Goal: Task Accomplishment & Management: Complete application form

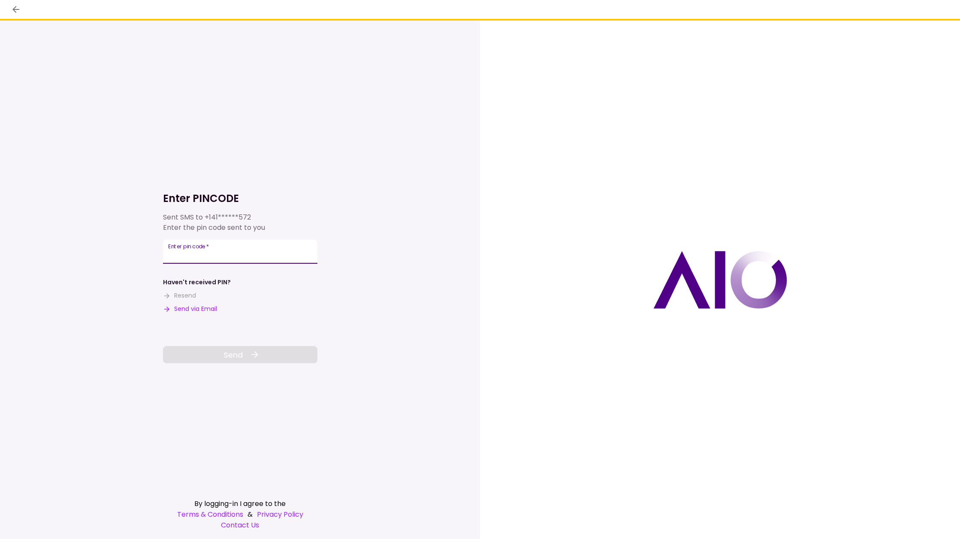
click at [199, 254] on input "Enter pin code   *" at bounding box center [240, 252] width 154 height 24
type input "******"
click at [235, 352] on span "Send" at bounding box center [232, 355] width 19 height 12
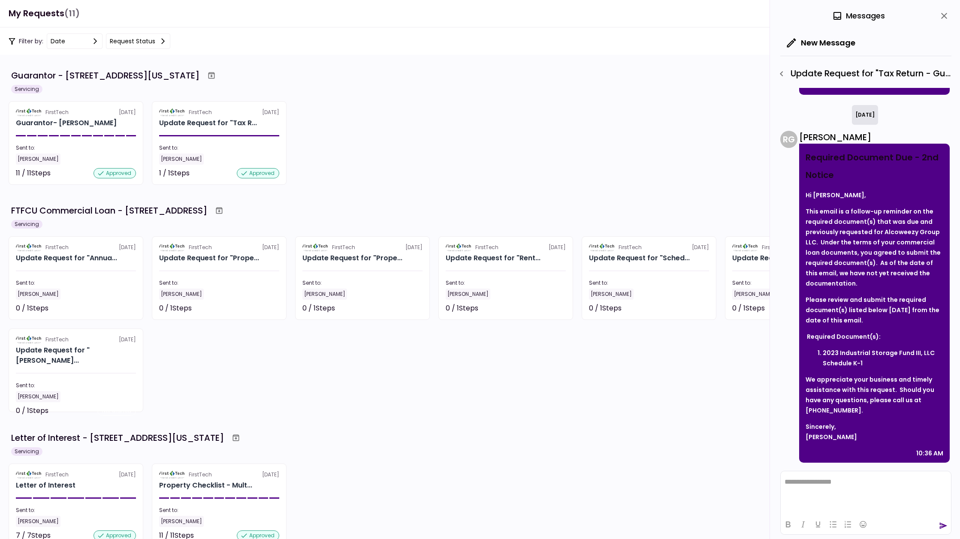
scroll to position [0, 0]
click at [945, 14] on icon "close" at bounding box center [944, 16] width 6 height 6
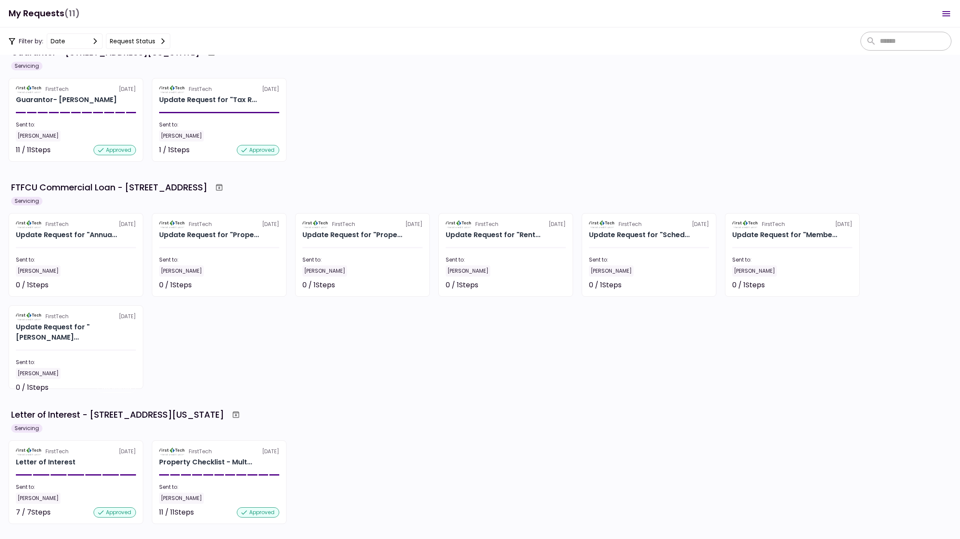
scroll to position [0, 0]
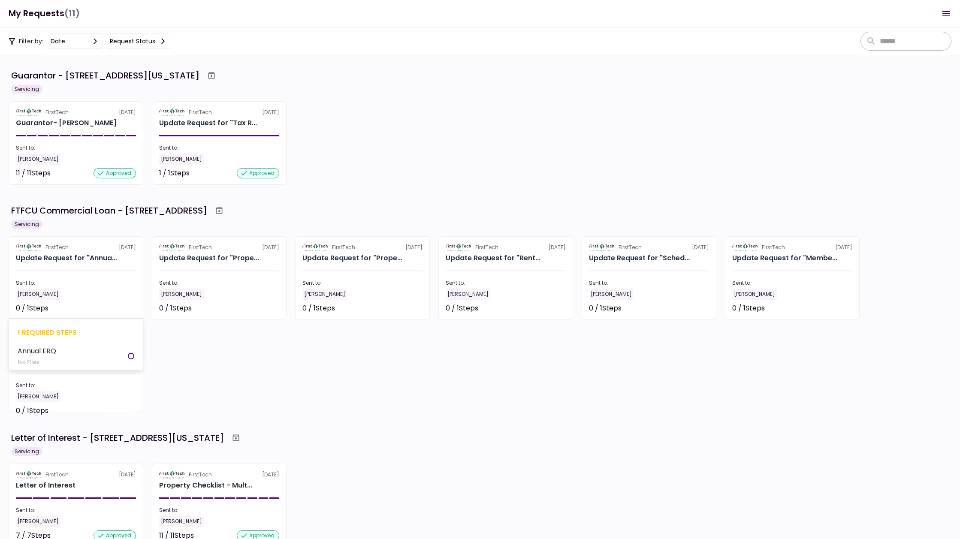
click at [39, 359] on div "No Files" at bounding box center [37, 362] width 39 height 9
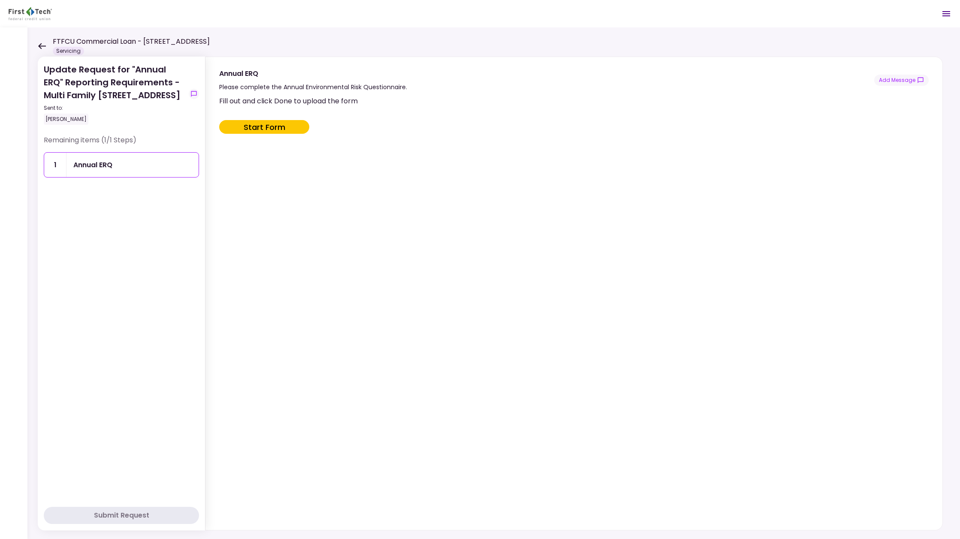
click at [93, 170] on div "Annual ERQ" at bounding box center [92, 164] width 39 height 11
click at [268, 126] on button "Start Form" at bounding box center [264, 127] width 90 height 14
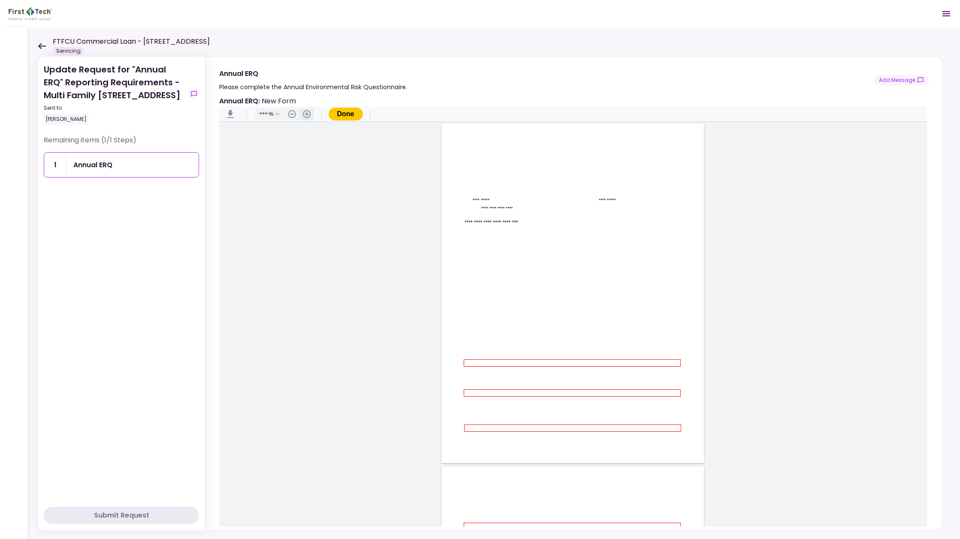
click at [306, 115] on button ".cls-1{fill:#abb0c4;} icon - header - zoom - in - line" at bounding box center [307, 114] width 14 height 12
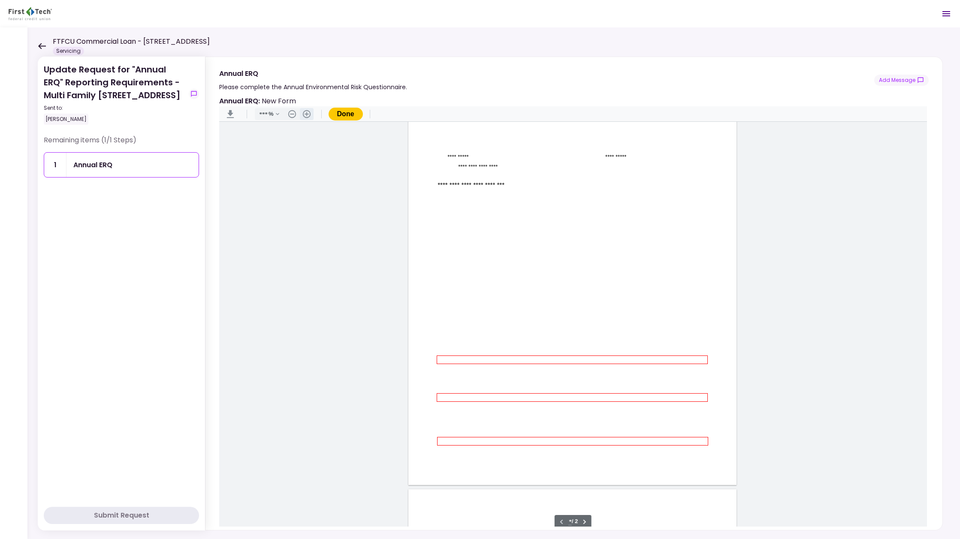
click at [306, 115] on button ".cls-1{fill:#abb0c4;} icon - header - zoom - in - line" at bounding box center [307, 114] width 14 height 12
type input "***"
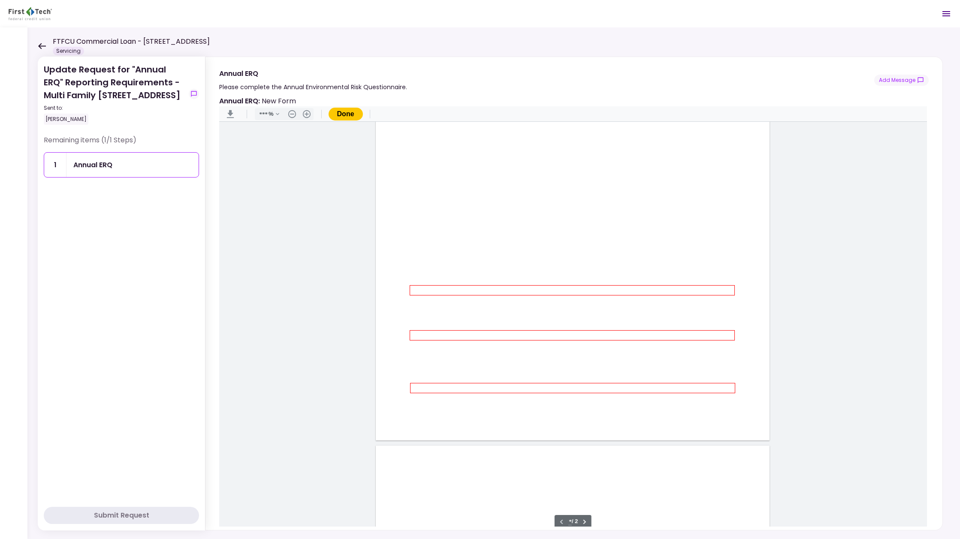
scroll to position [211, 0]
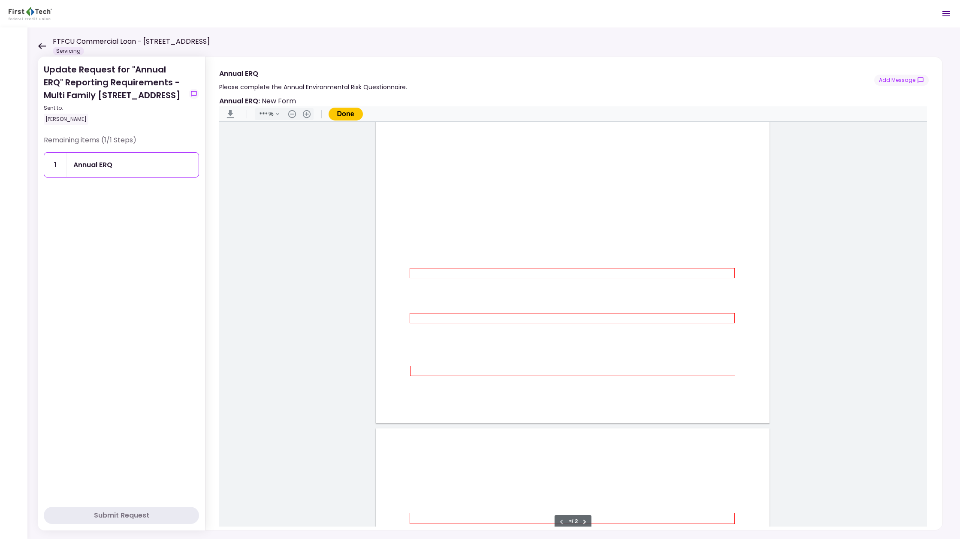
click at [460, 274] on input "Document Content" at bounding box center [571, 273] width 323 height 9
type input "**"
click at [465, 317] on input "Document Content" at bounding box center [571, 318] width 323 height 9
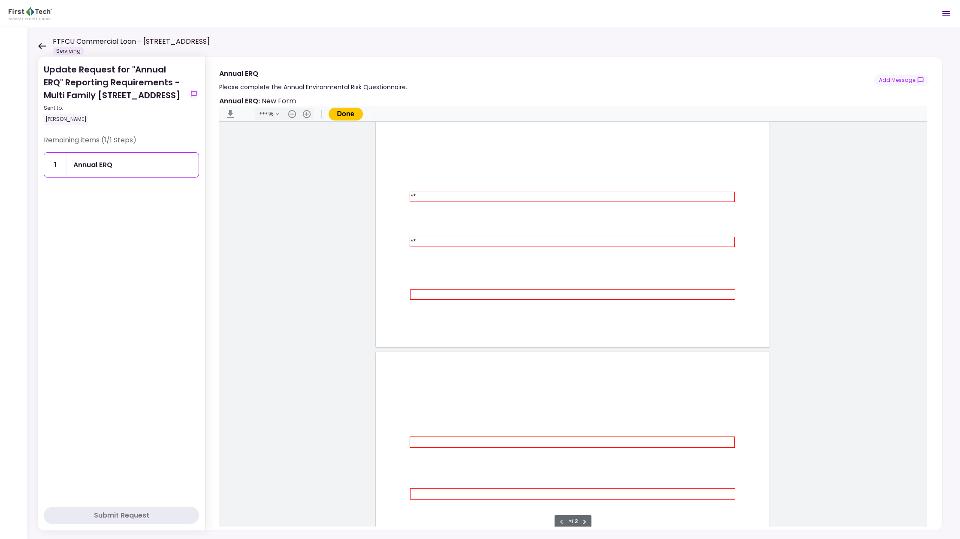
scroll to position [288, 0]
type input "**"
click at [448, 295] on input "Document Content" at bounding box center [572, 293] width 323 height 9
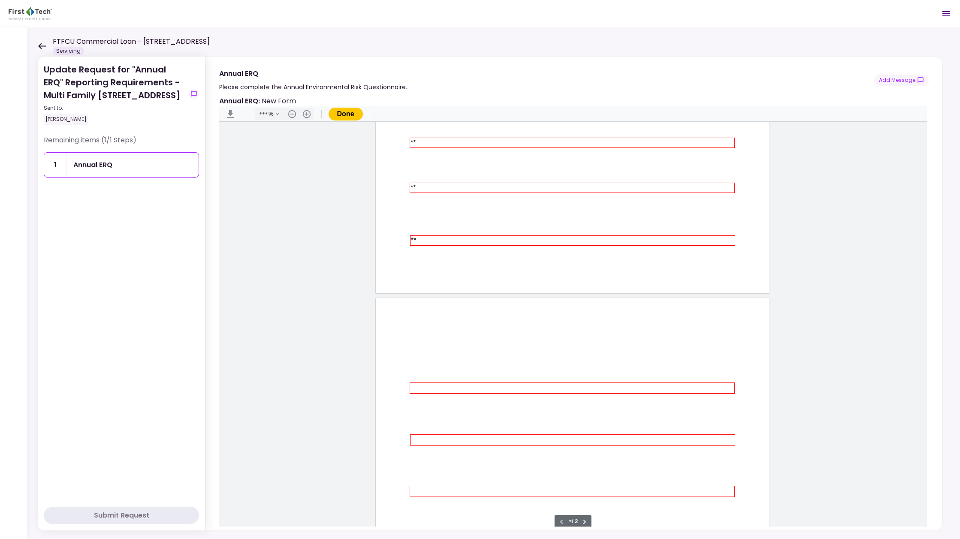
scroll to position [380, 0]
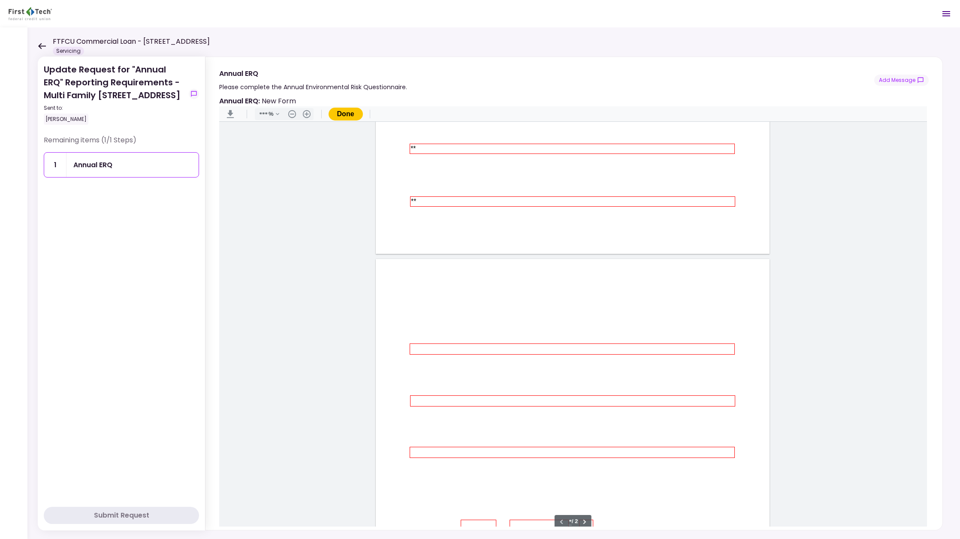
type input "**"
click at [475, 350] on input "Document Content" at bounding box center [571, 348] width 323 height 9
type input "**"
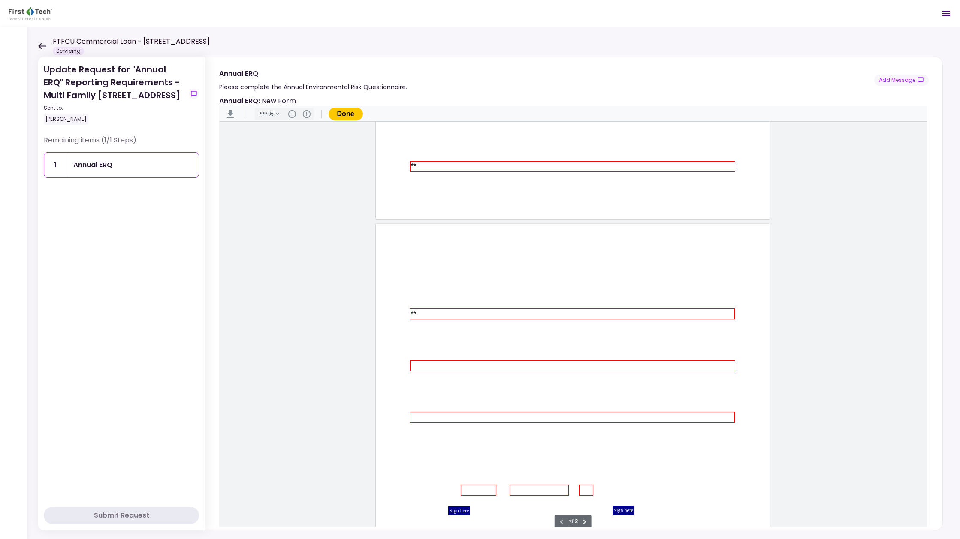
type input "*"
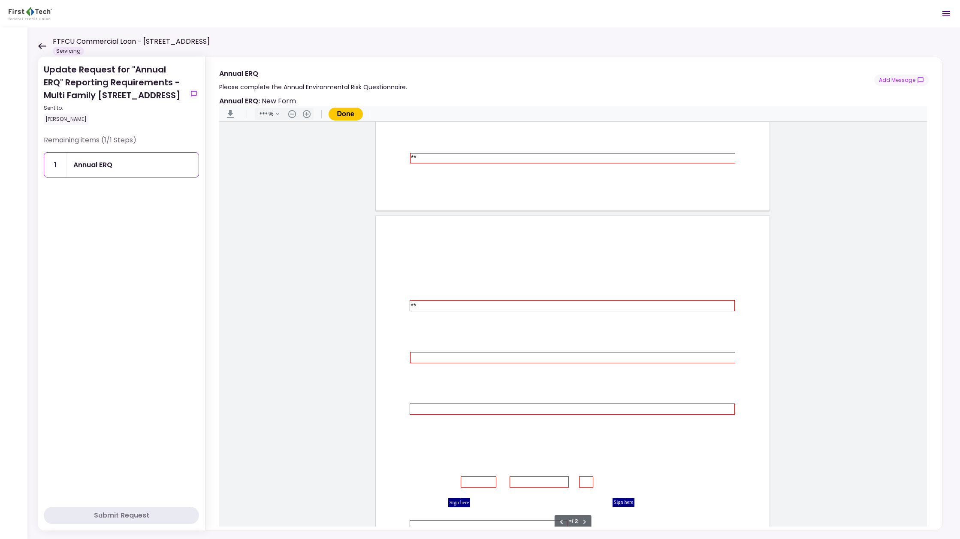
type input "**"
click at [477, 359] on input "Document Content" at bounding box center [572, 357] width 323 height 9
type input "**"
click at [472, 409] on input "Document Content" at bounding box center [571, 408] width 323 height 9
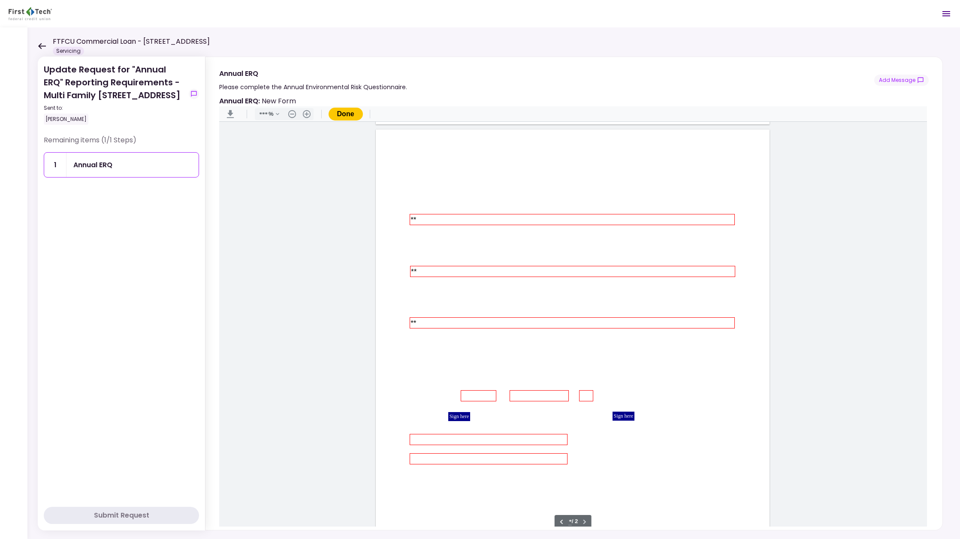
scroll to position [511, 0]
type input "**"
click at [477, 393] on input "Document Content" at bounding box center [478, 393] width 34 height 9
type input "**"
type input "******"
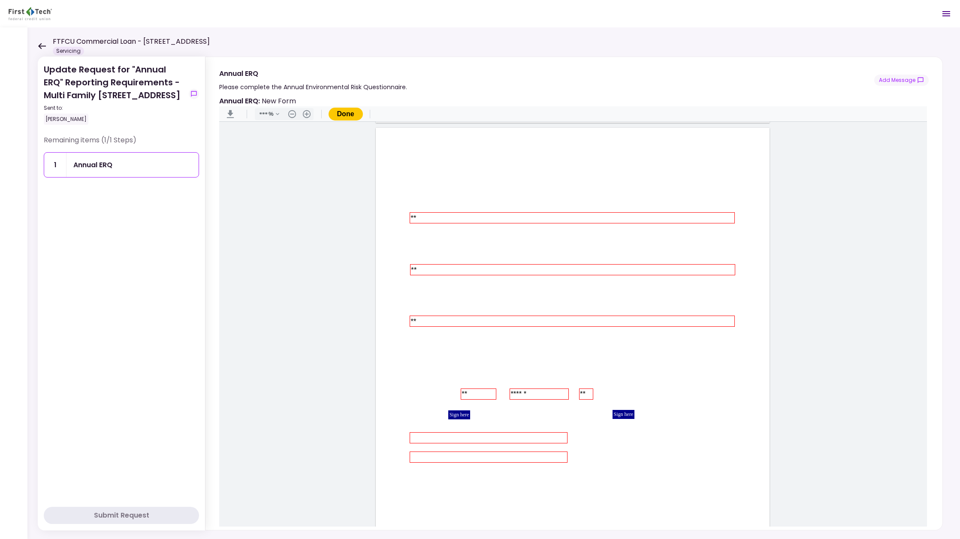
type input "**"
click at [432, 438] on input "Document Content" at bounding box center [488, 437] width 156 height 9
click at [459, 415] on div "Sign here" at bounding box center [459, 414] width 22 height 9
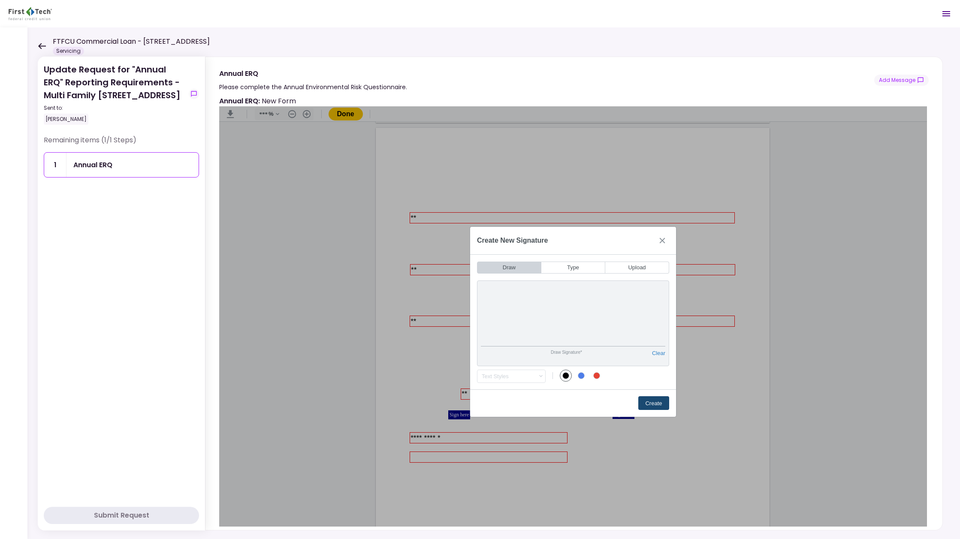
click at [653, 402] on button "Create" at bounding box center [653, 403] width 31 height 14
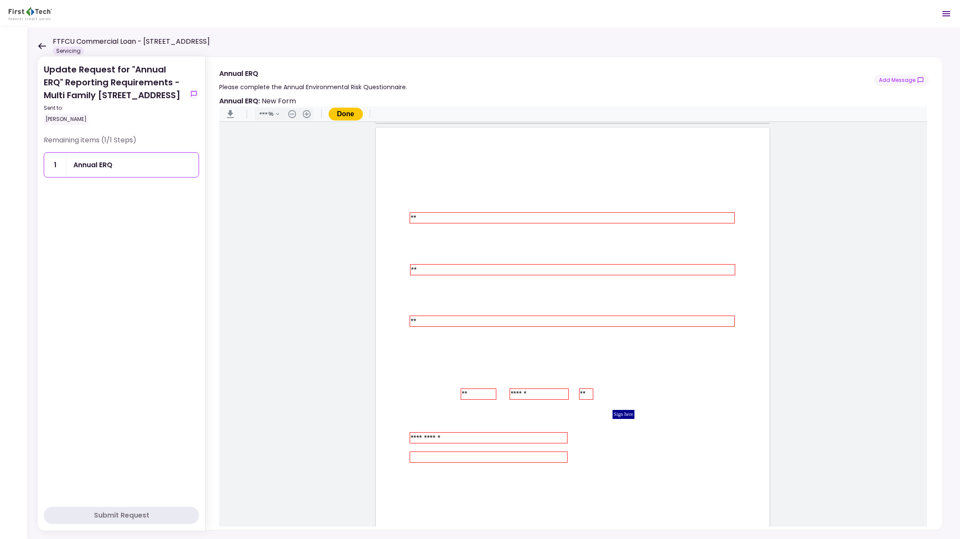
click at [424, 457] on input "Document Content" at bounding box center [488, 456] width 156 height 9
click at [454, 439] on input "**********" at bounding box center [488, 437] width 156 height 9
type input "*"
type input "**********"
click at [442, 457] on input "Document Content" at bounding box center [488, 456] width 156 height 9
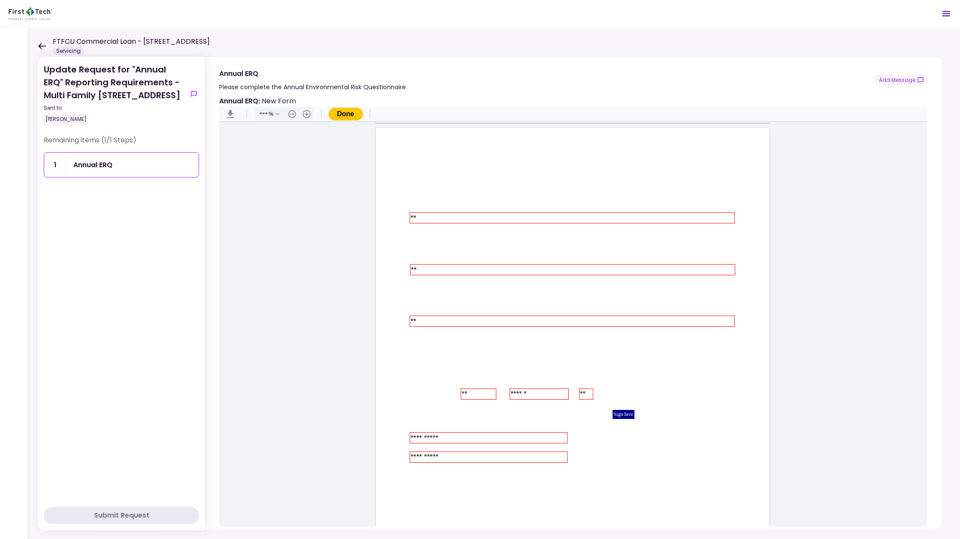
type input "**********"
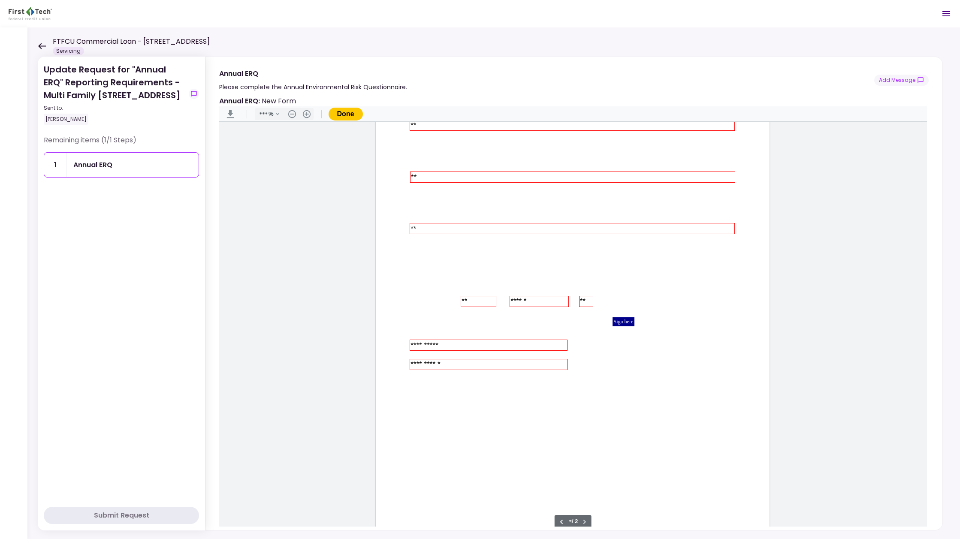
scroll to position [614, 0]
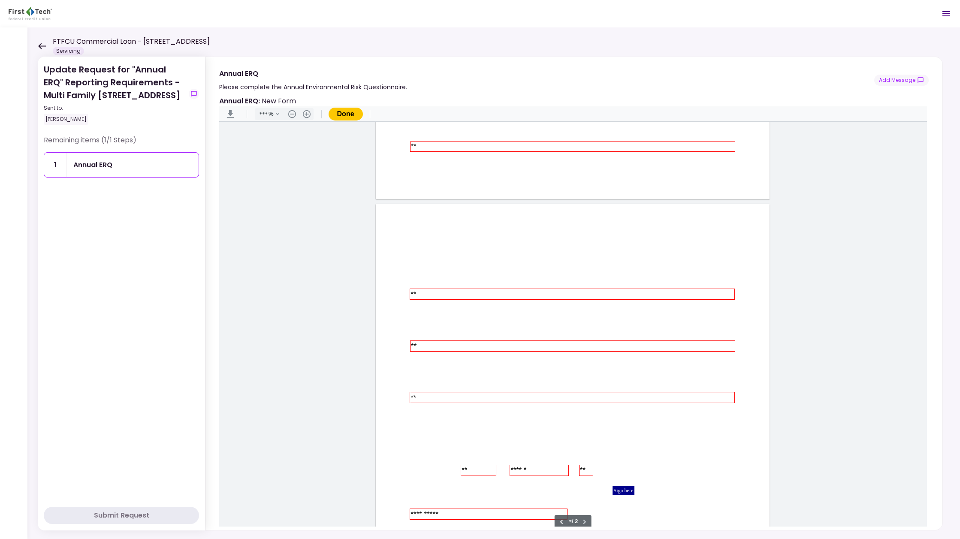
type input "*"
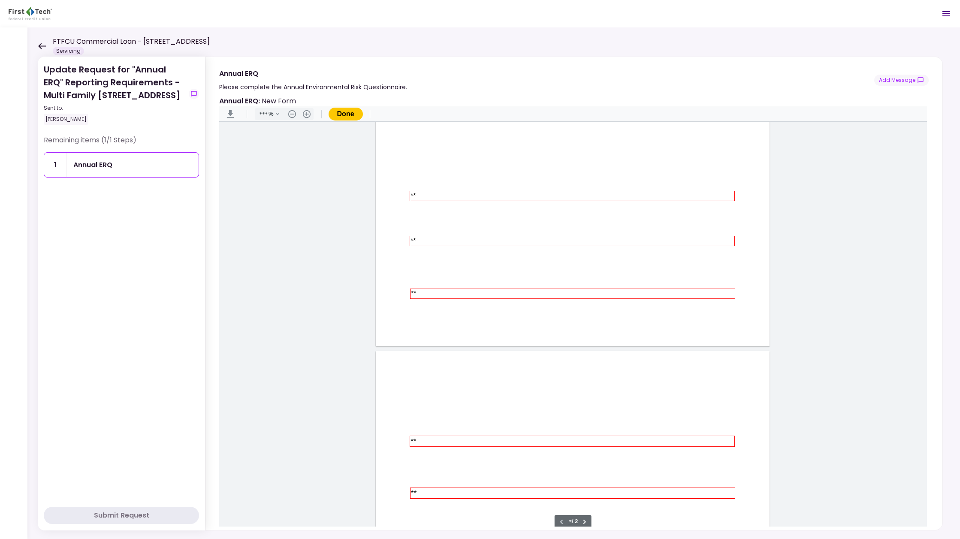
scroll to position [273, 0]
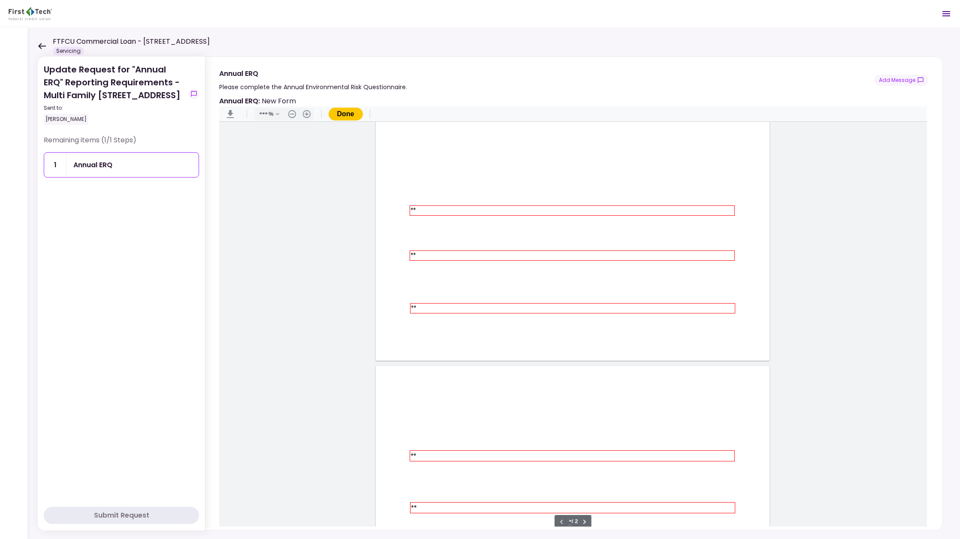
type input "**********"
click at [344, 113] on button "Done" at bounding box center [345, 114] width 34 height 13
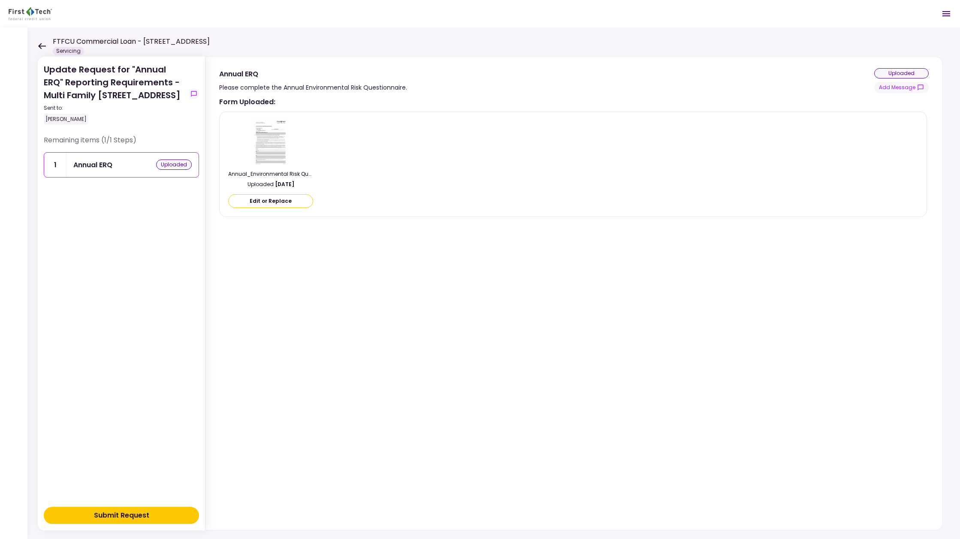
click at [123, 514] on div "Submit Request" at bounding box center [121, 515] width 55 height 10
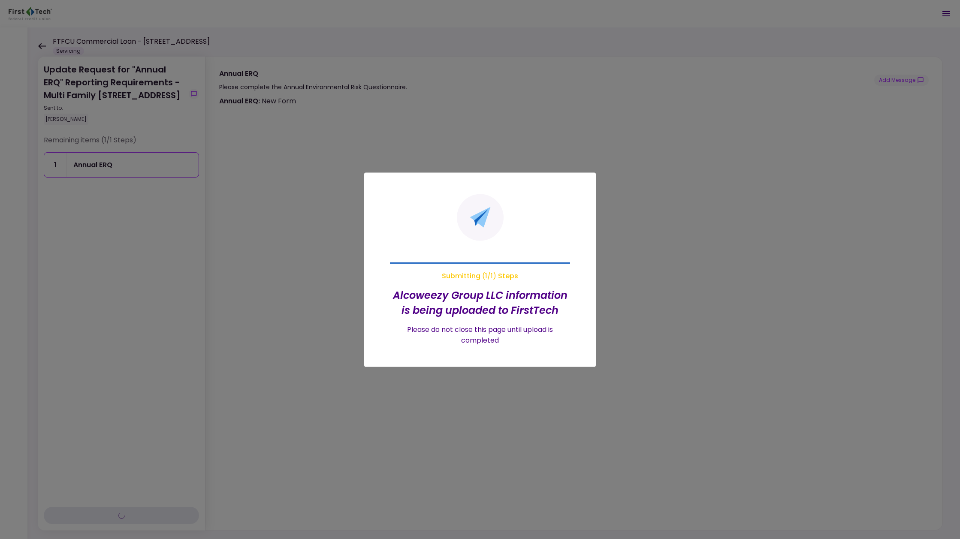
type input "***"
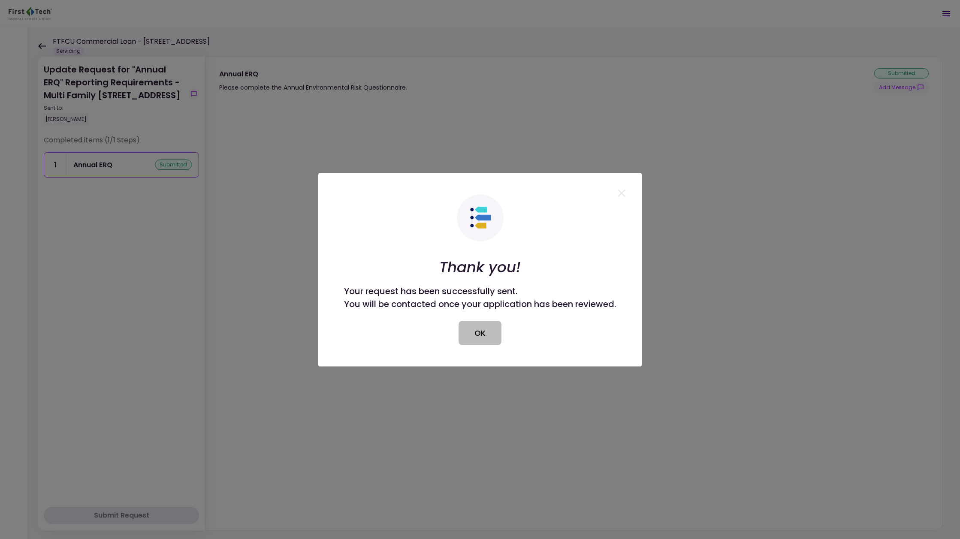
click at [470, 328] on button "OK" at bounding box center [479, 333] width 43 height 24
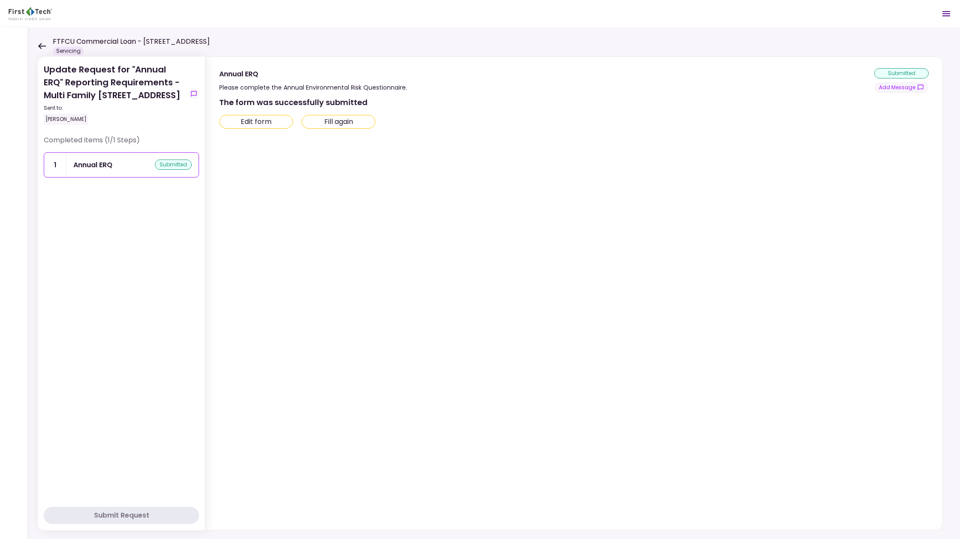
click at [41, 44] on icon at bounding box center [42, 46] width 8 height 6
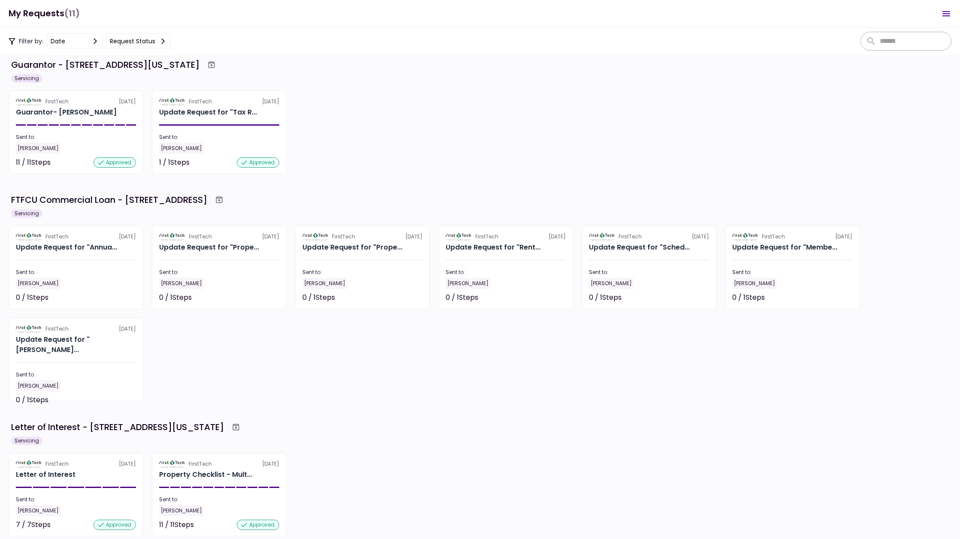
scroll to position [4, 0]
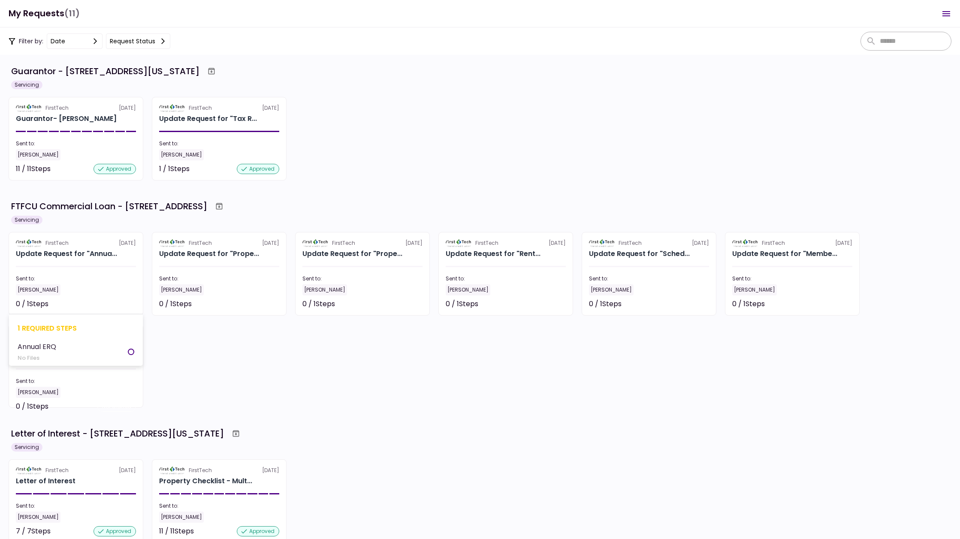
click at [52, 248] on section "FirstTech [DATE] Update Request for "Annua... Sent to: [PERSON_NAME] 0 / 1 Step…" at bounding box center [76, 274] width 135 height 84
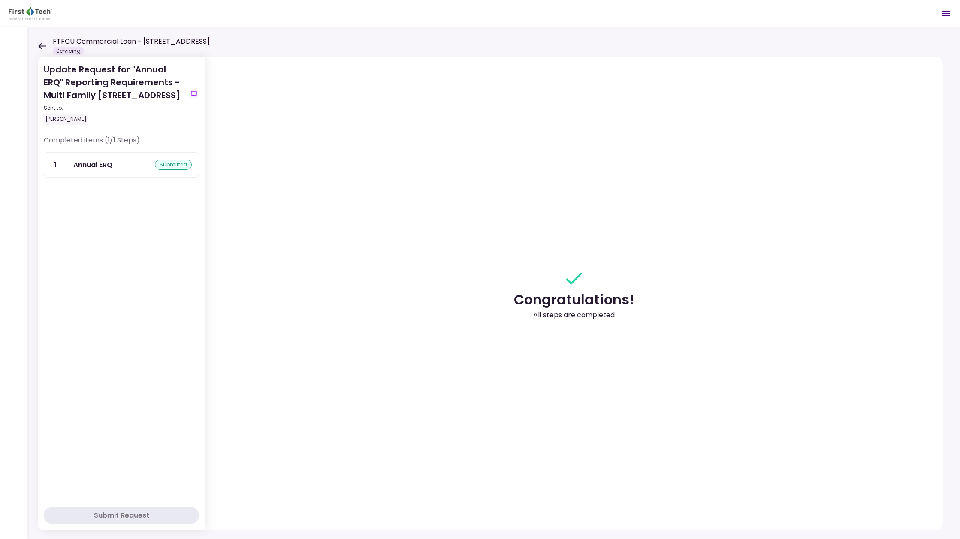
click at [42, 45] on icon at bounding box center [42, 46] width 8 height 6
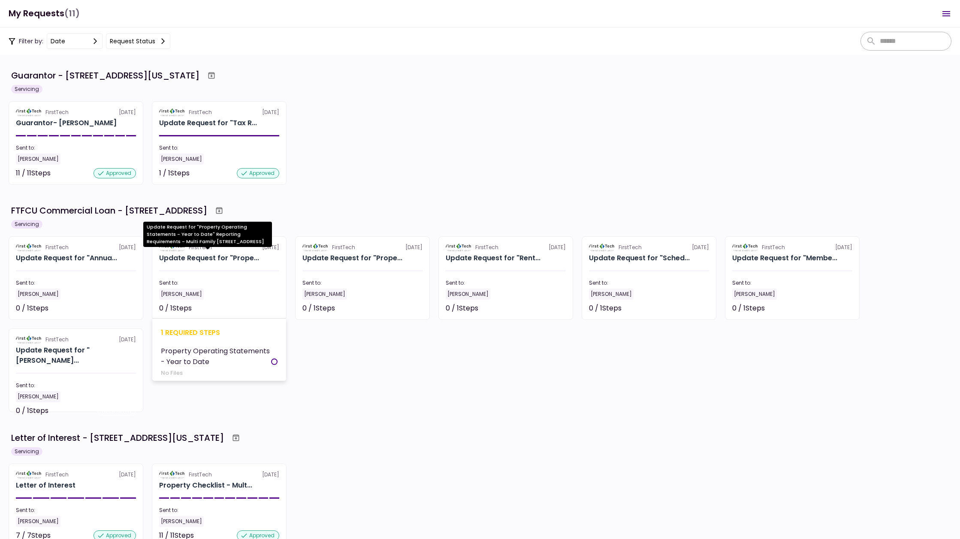
click at [205, 256] on div "Update Request for "Prope..." at bounding box center [209, 258] width 100 height 10
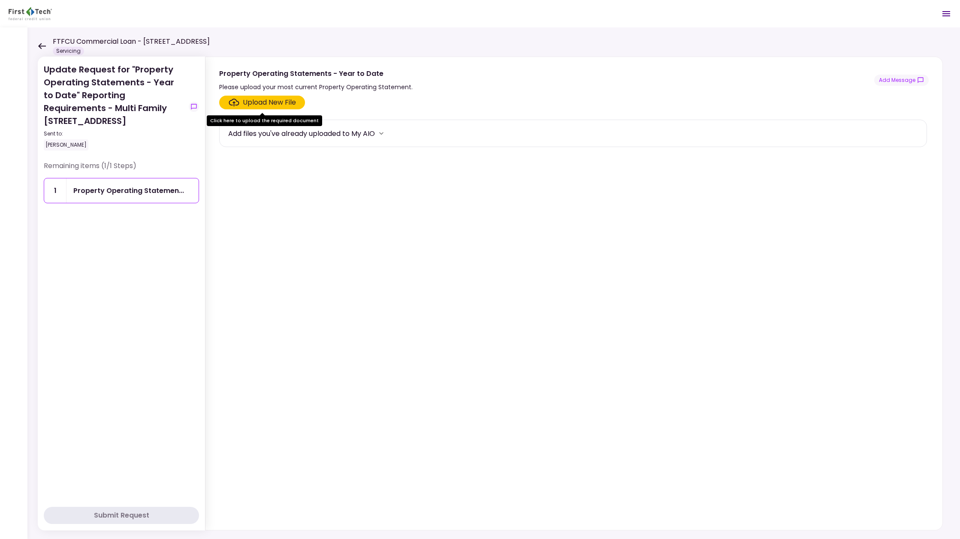
click at [261, 100] on div "Upload New File" at bounding box center [269, 102] width 53 height 10
click at [0, 0] on input "Upload New File" at bounding box center [0, 0] width 0 height 0
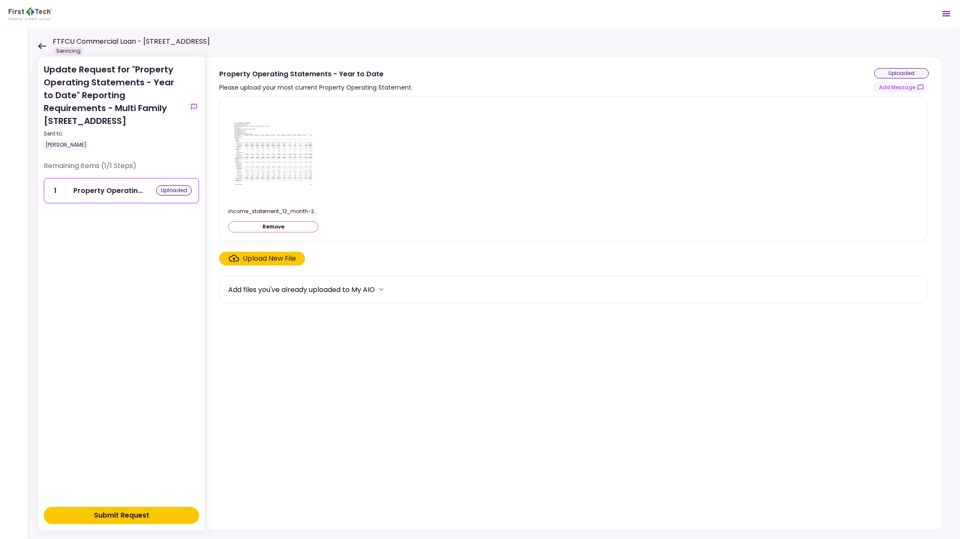
click at [129, 515] on div "Submit Request" at bounding box center [121, 515] width 55 height 10
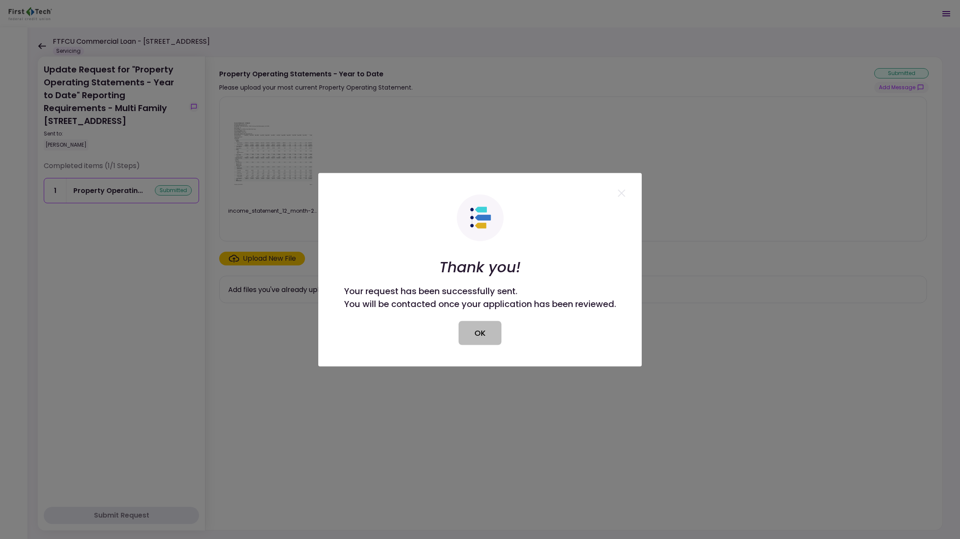
click at [477, 331] on button "OK" at bounding box center [479, 333] width 43 height 24
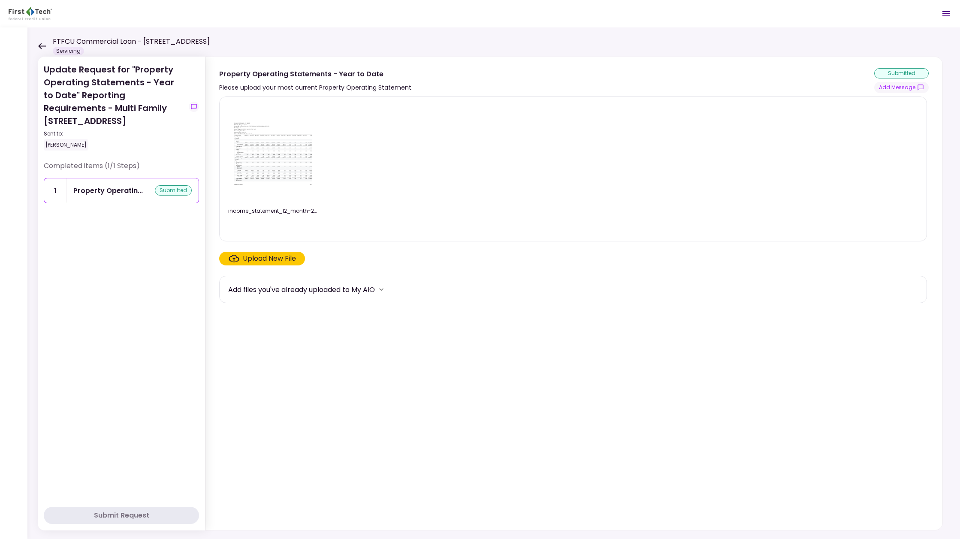
click at [41, 46] on icon at bounding box center [42, 46] width 8 height 6
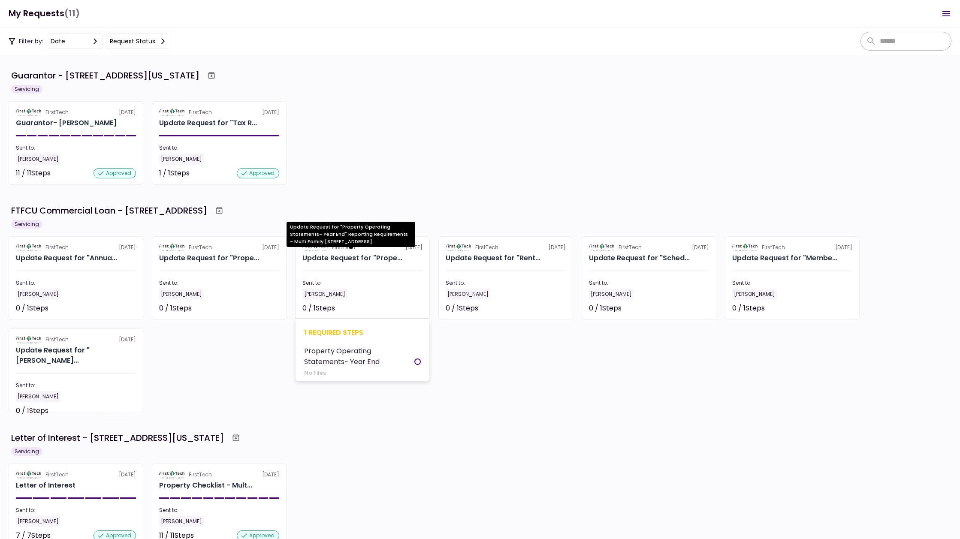
click at [348, 257] on div "Update Request for "Prope..." at bounding box center [352, 258] width 100 height 10
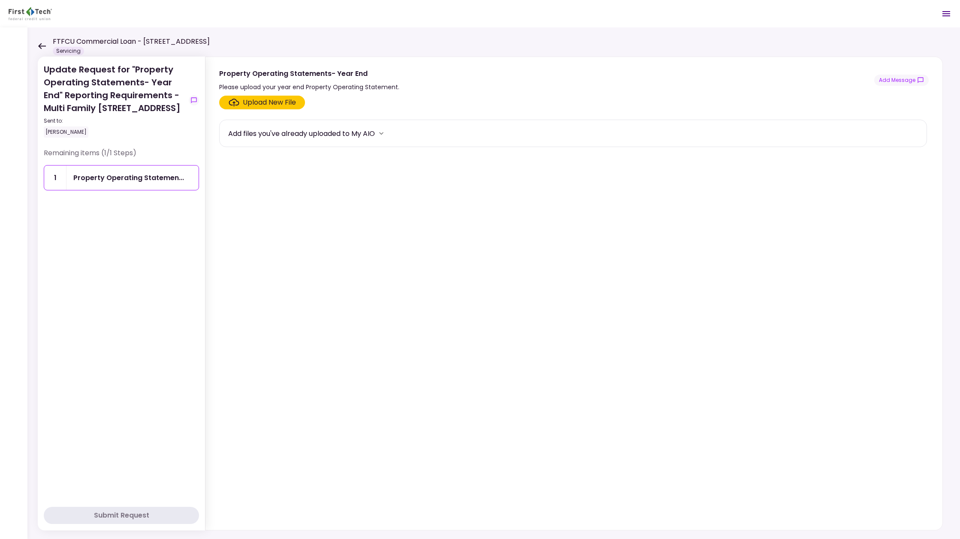
click at [263, 102] on div "Upload New File" at bounding box center [269, 102] width 53 height 10
click at [0, 0] on input "Upload New File" at bounding box center [0, 0] width 0 height 0
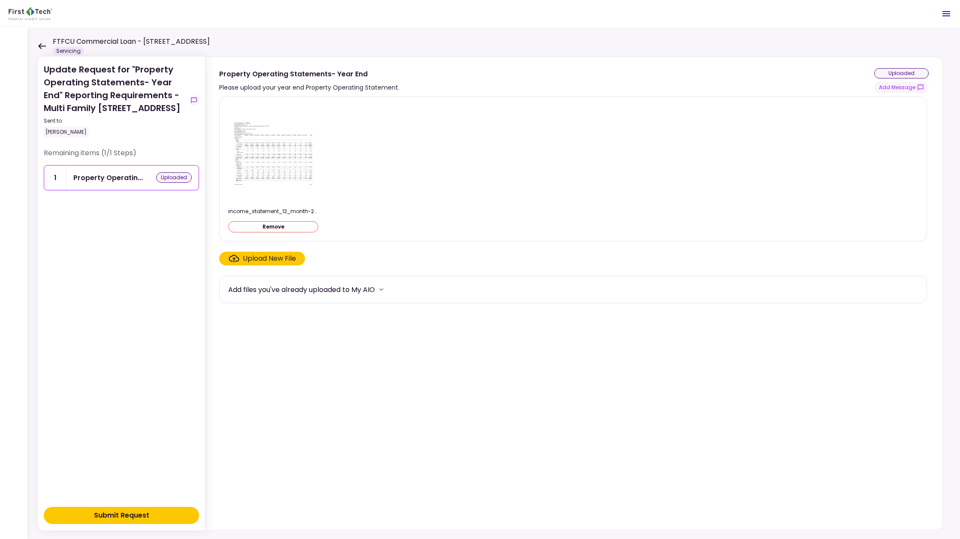
click at [129, 512] on div "Submit Request" at bounding box center [121, 515] width 55 height 10
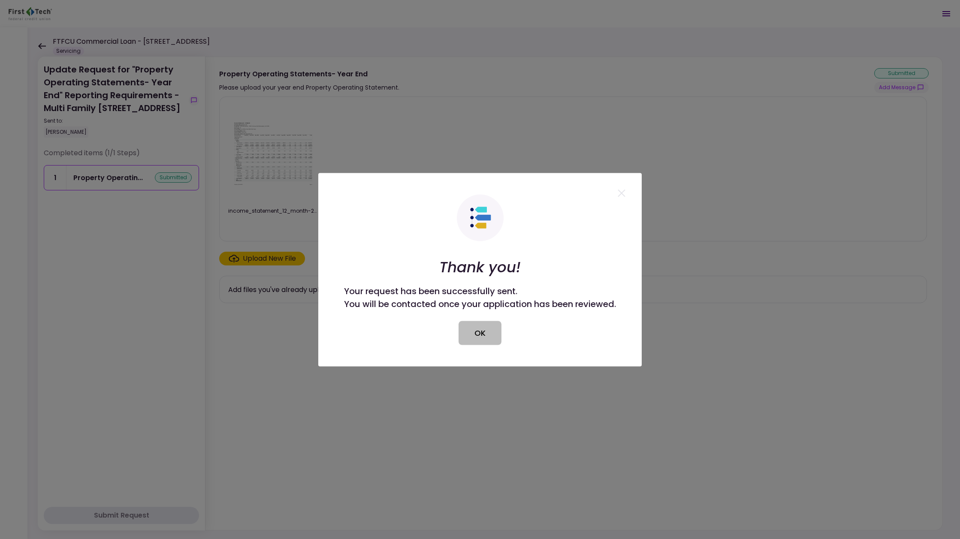
click at [480, 332] on button "OK" at bounding box center [479, 333] width 43 height 24
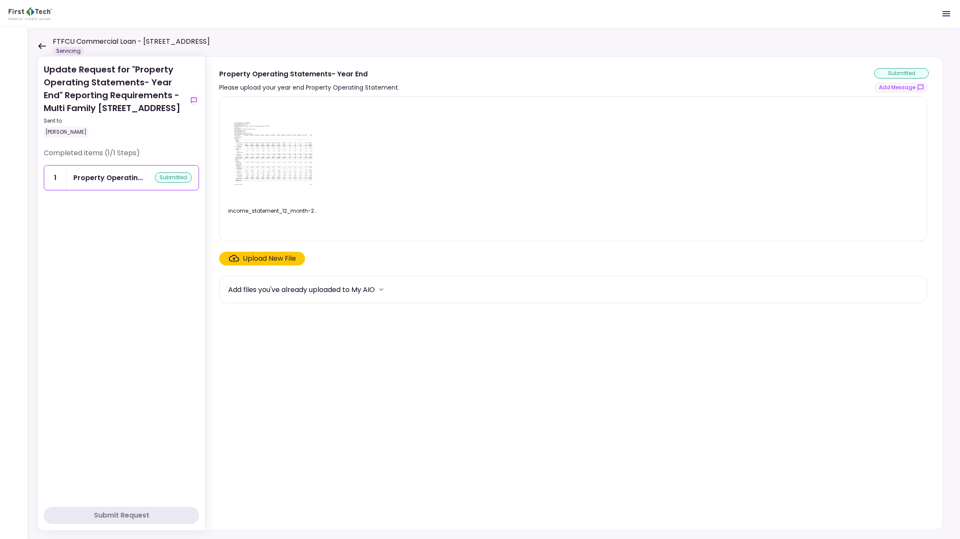
click at [41, 45] on icon at bounding box center [42, 46] width 8 height 6
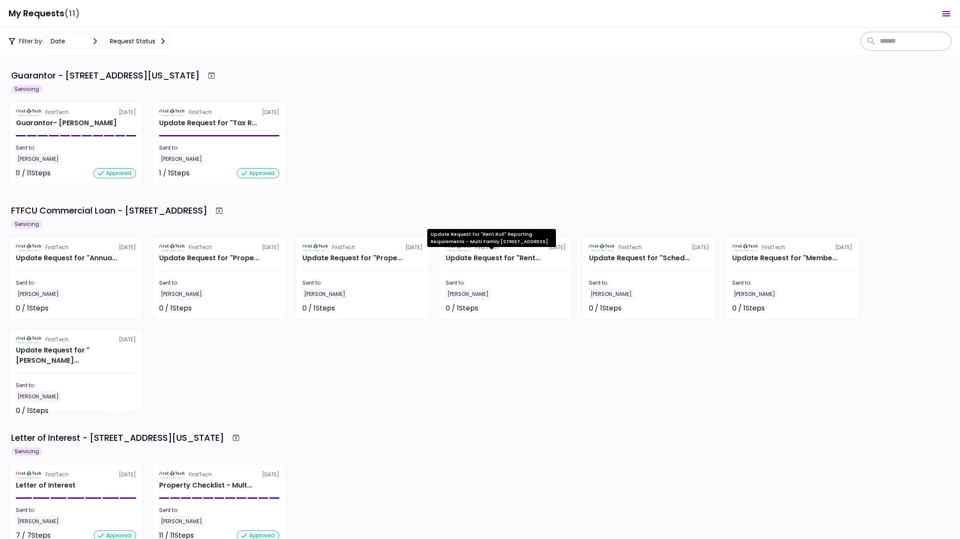
click at [490, 256] on div "Update Request for "Rent..." at bounding box center [492, 258] width 95 height 10
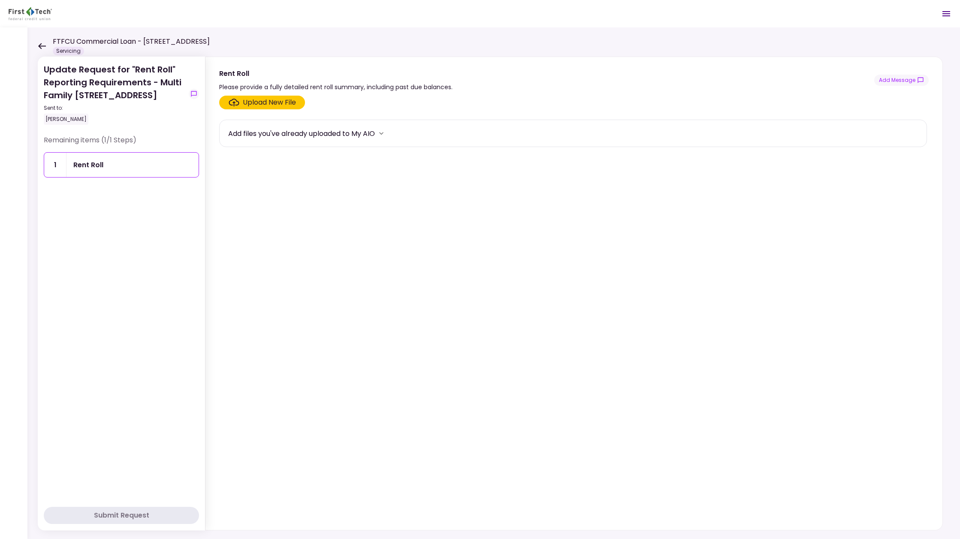
click at [264, 101] on div "Upload New File" at bounding box center [269, 102] width 53 height 10
click at [0, 0] on input "Upload New File" at bounding box center [0, 0] width 0 height 0
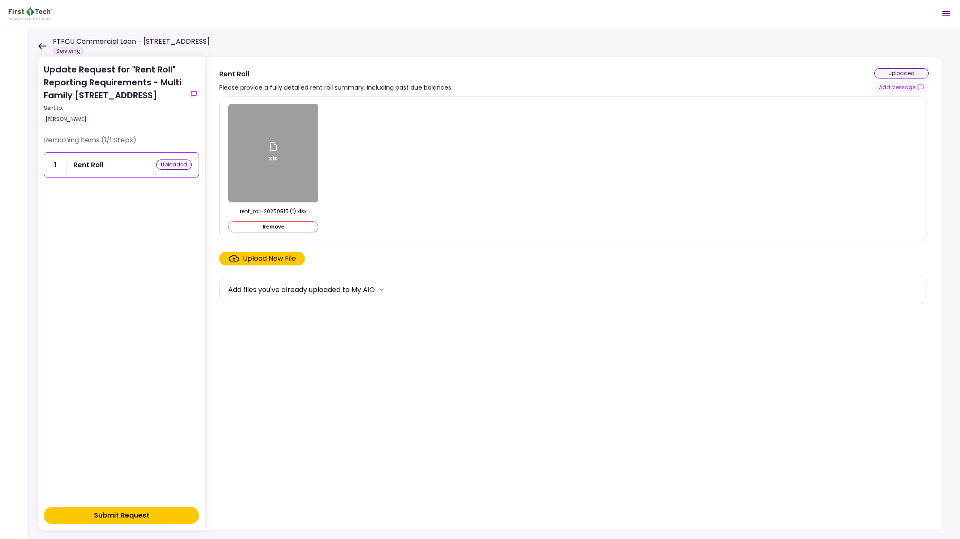
click at [124, 514] on div "Submit Request" at bounding box center [121, 515] width 55 height 10
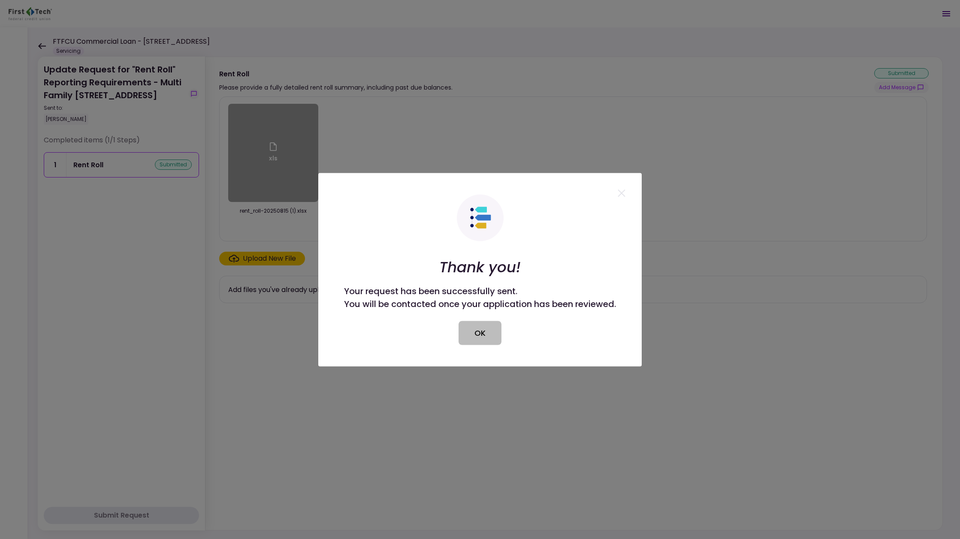
click at [478, 332] on button "OK" at bounding box center [479, 333] width 43 height 24
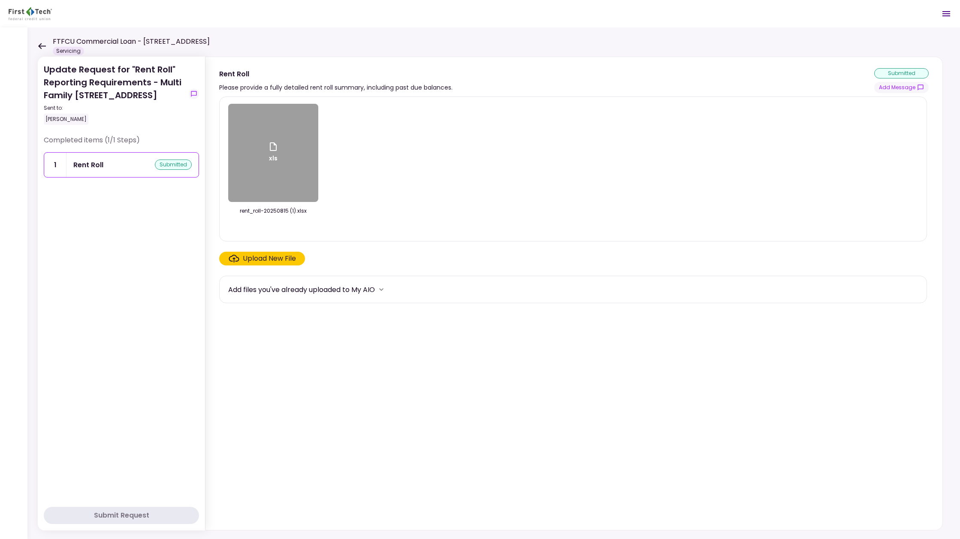
click at [41, 45] on icon at bounding box center [42, 46] width 8 height 6
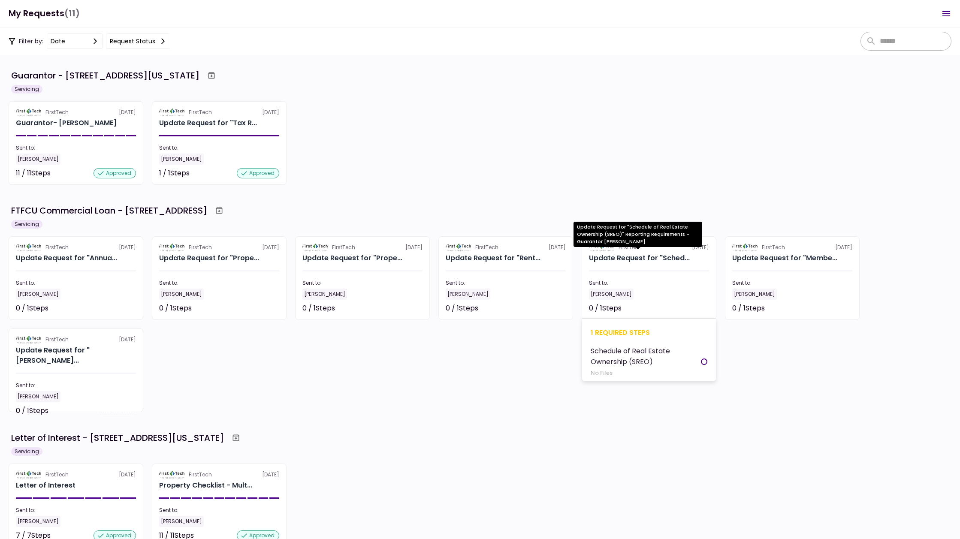
click at [632, 257] on div "Update Request for "Sched..." at bounding box center [639, 258] width 101 height 10
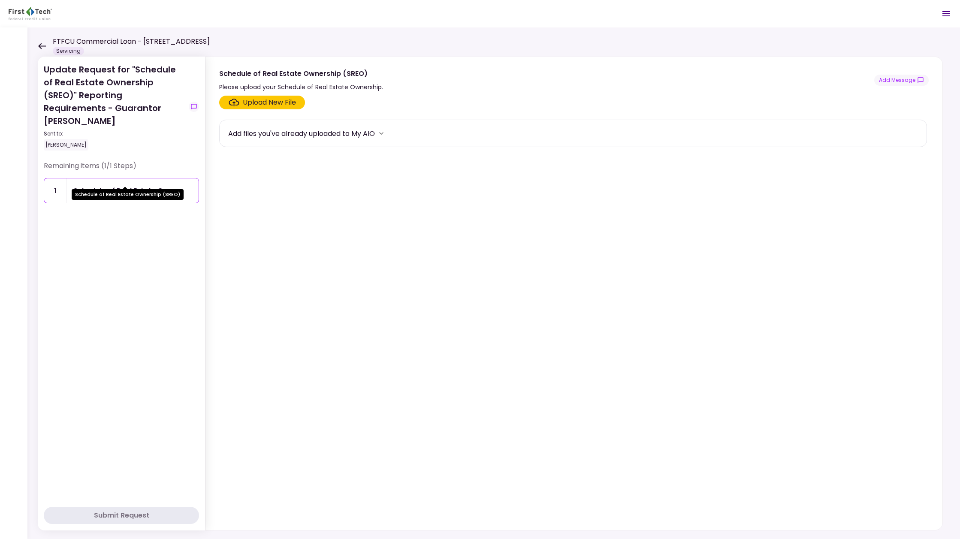
click at [108, 185] on div "Schedule of Real Estate Own..." at bounding box center [125, 190] width 105 height 11
click at [904, 78] on button "Add Message" at bounding box center [901, 80] width 54 height 11
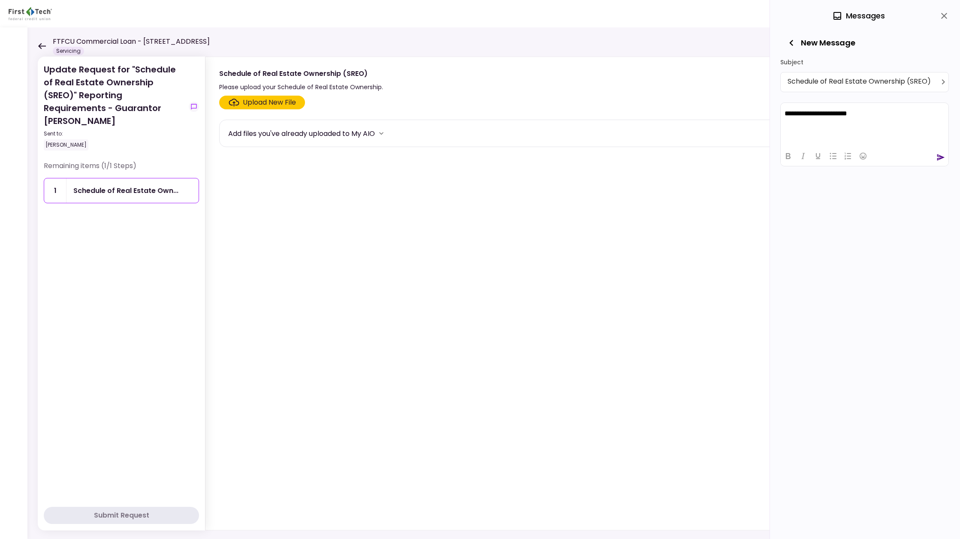
click at [942, 156] on icon "send" at bounding box center [940, 157] width 9 height 9
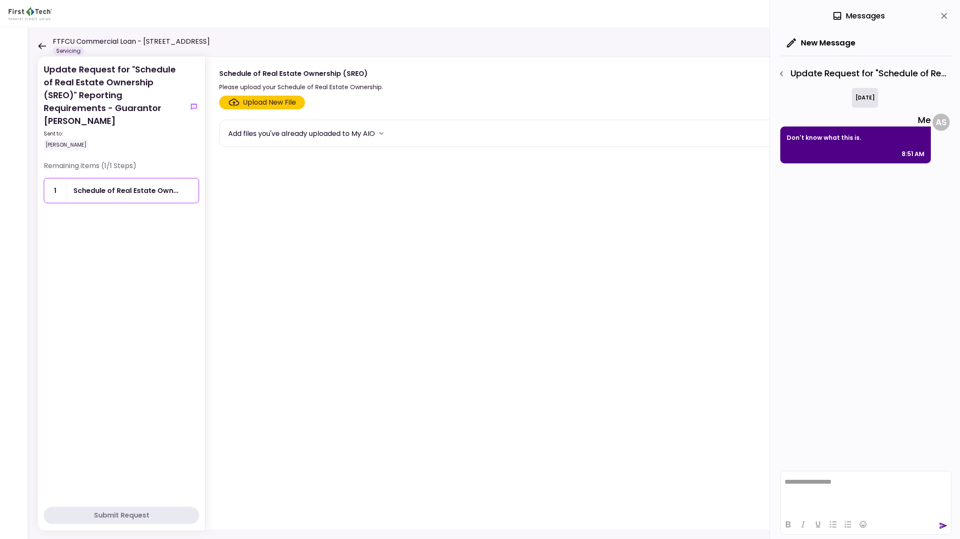
click at [41, 44] on icon at bounding box center [42, 46] width 8 height 6
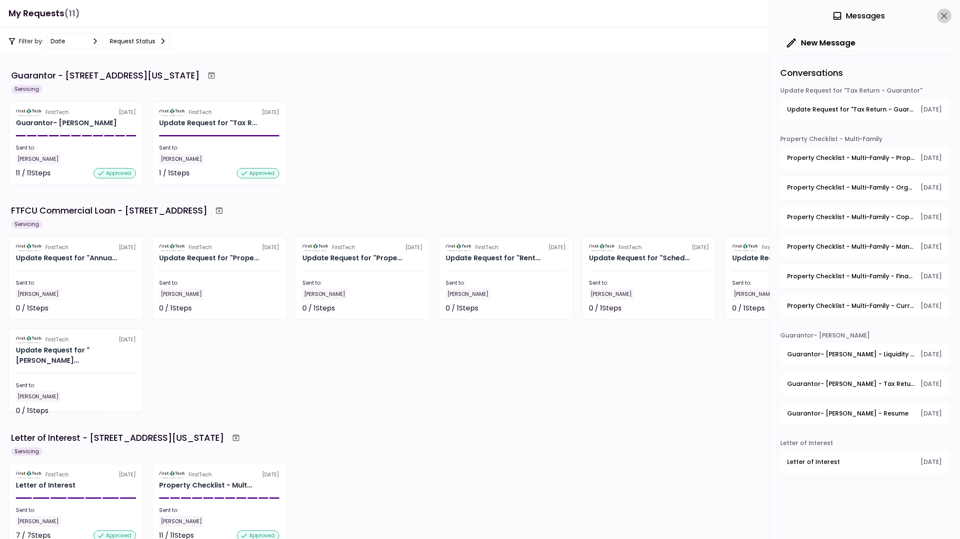
click at [943, 14] on icon "close" at bounding box center [944, 16] width 10 height 10
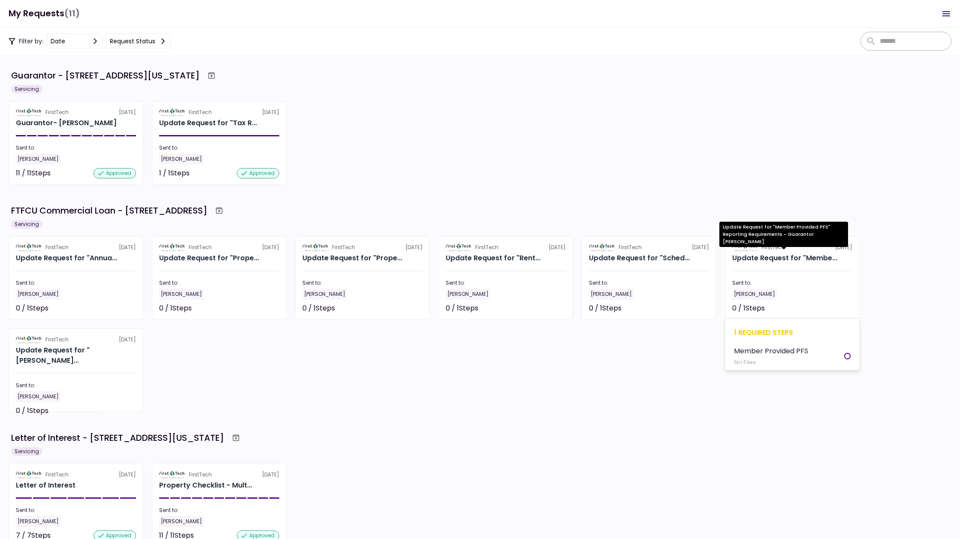
click at [773, 255] on div "Update Request for "Membe..." at bounding box center [784, 258] width 105 height 10
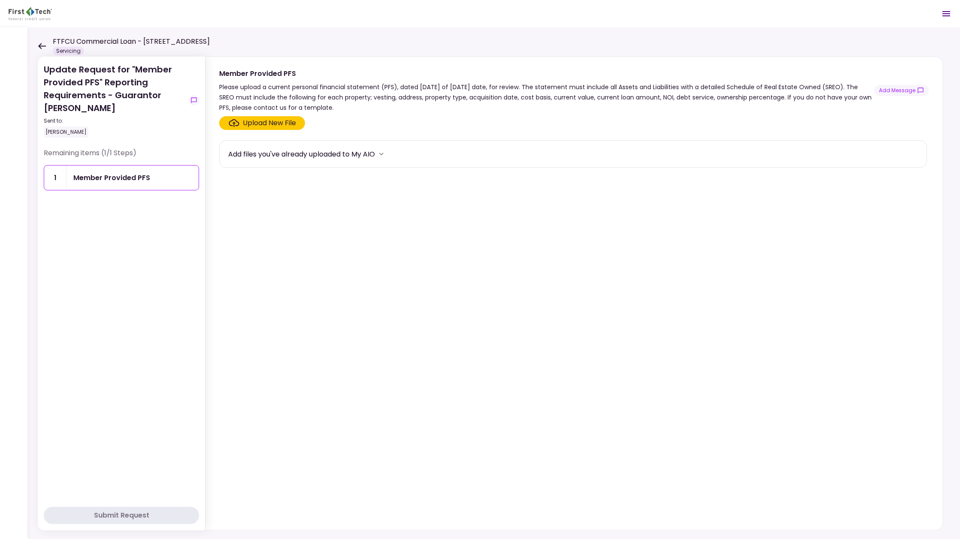
click at [382, 154] on icon "more" at bounding box center [381, 154] width 9 height 9
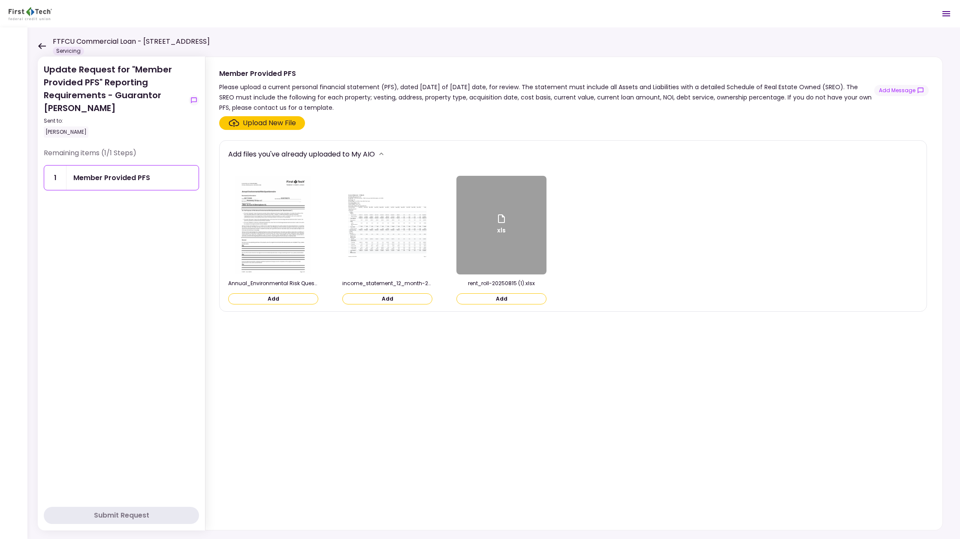
click at [370, 124] on div "Upload New File" at bounding box center [572, 123] width 707 height 14
click at [900, 89] on button "Add Message" at bounding box center [901, 90] width 54 height 11
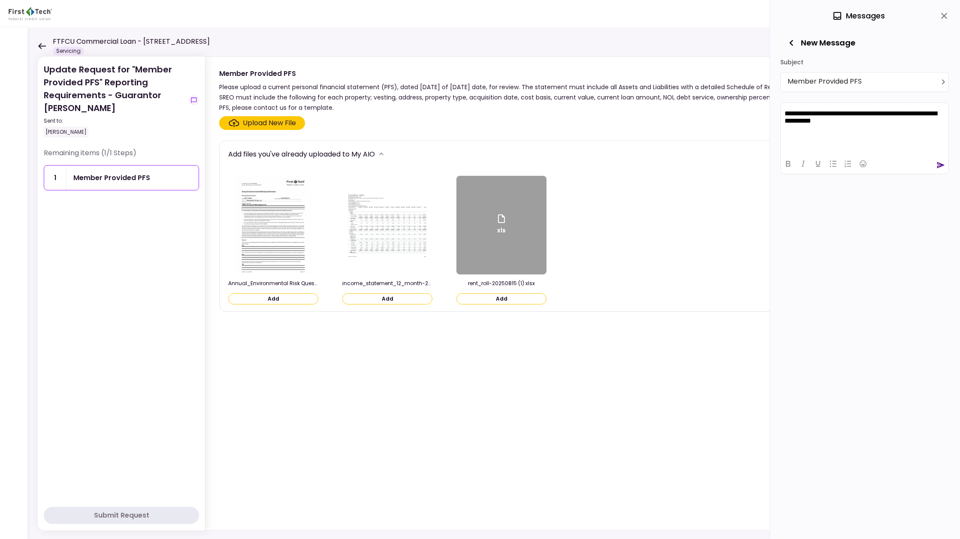
click at [935, 163] on div at bounding box center [864, 163] width 168 height 17
click at [939, 164] on icon "send" at bounding box center [941, 165] width 8 height 6
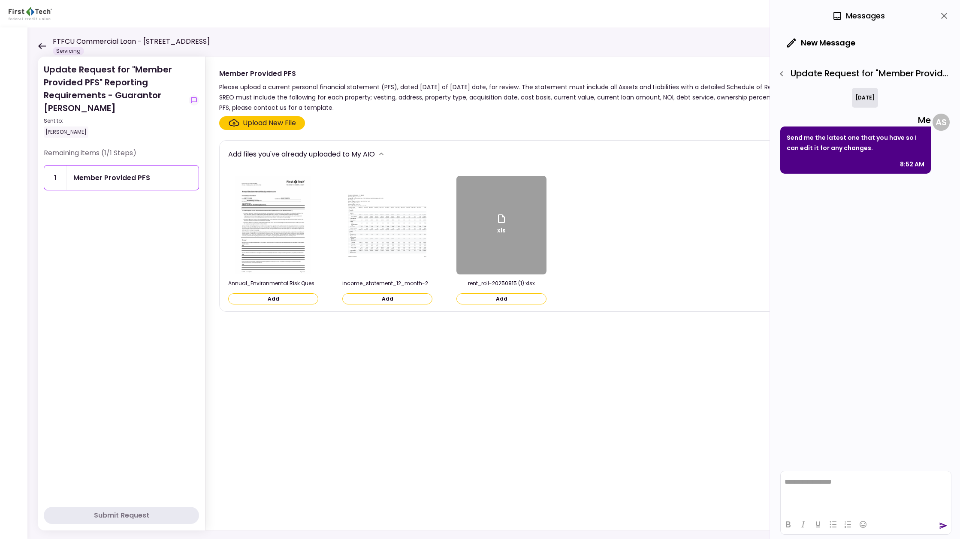
click at [41, 45] on icon at bounding box center [42, 46] width 8 height 6
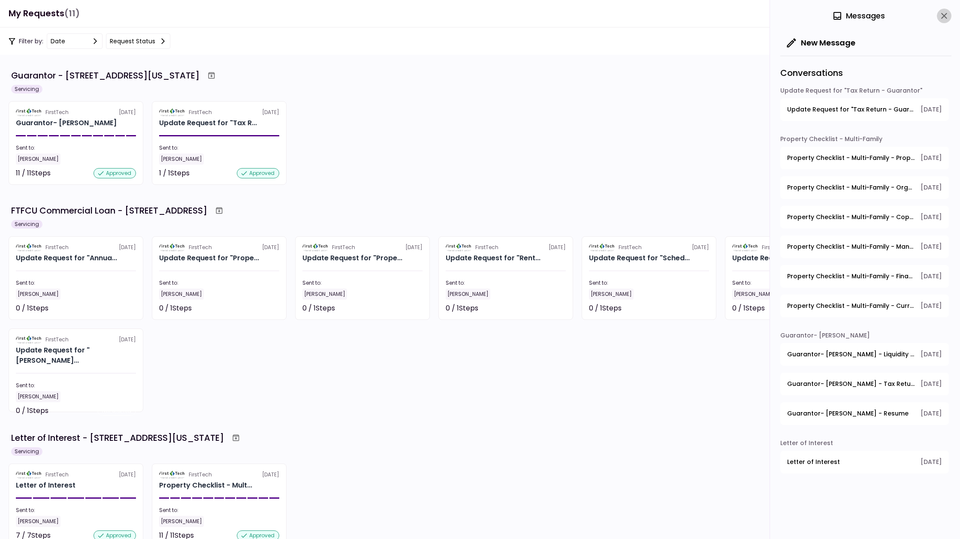
click at [945, 16] on icon "close" at bounding box center [944, 16] width 10 height 10
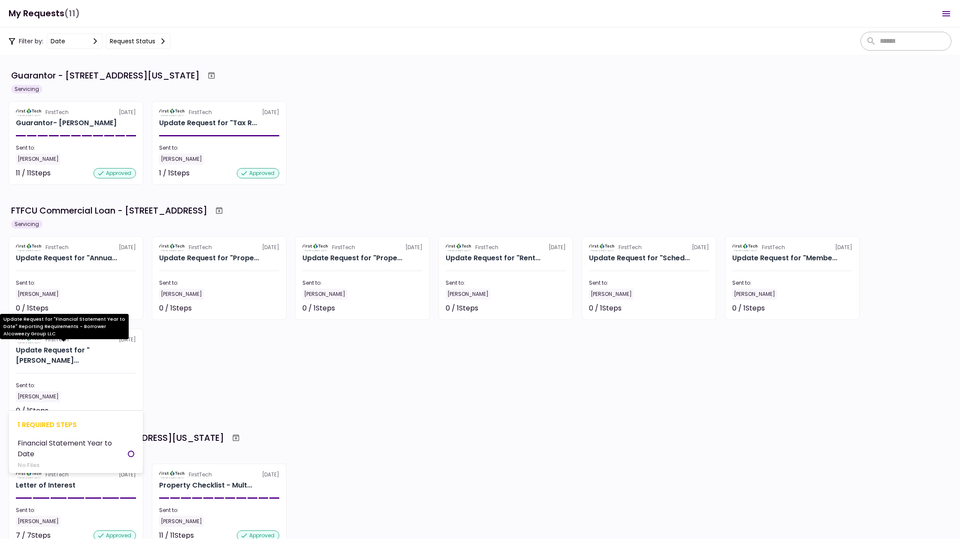
click at [67, 351] on div "Update Request for "[PERSON_NAME]..." at bounding box center [76, 355] width 120 height 21
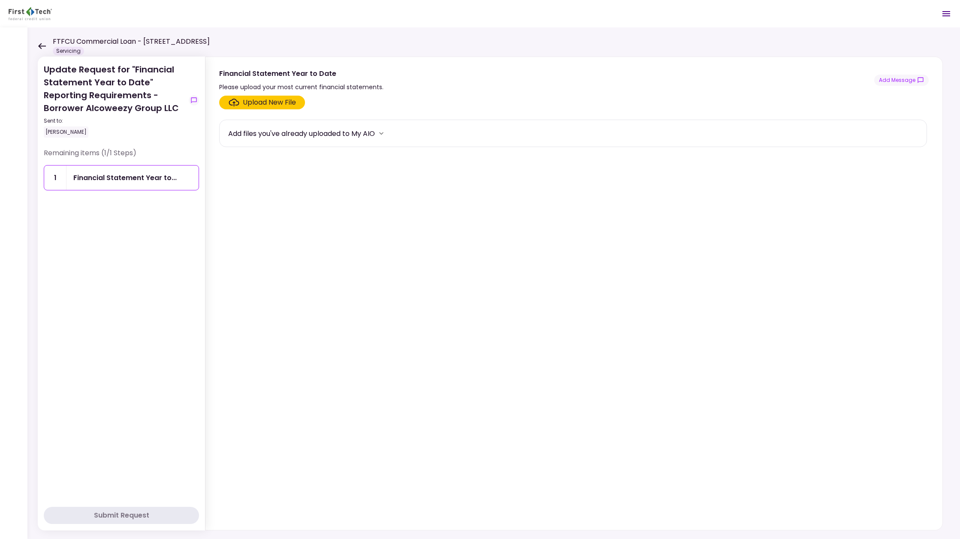
click at [263, 102] on div "Upload New File" at bounding box center [269, 102] width 53 height 10
click at [0, 0] on input "Upload New File" at bounding box center [0, 0] width 0 height 0
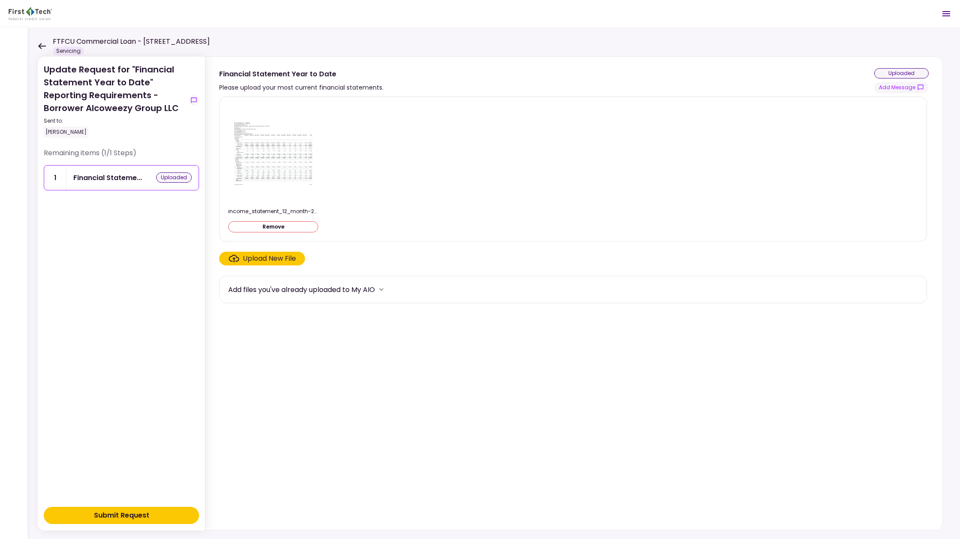
click at [117, 510] on div "Submit Request" at bounding box center [121, 515] width 55 height 10
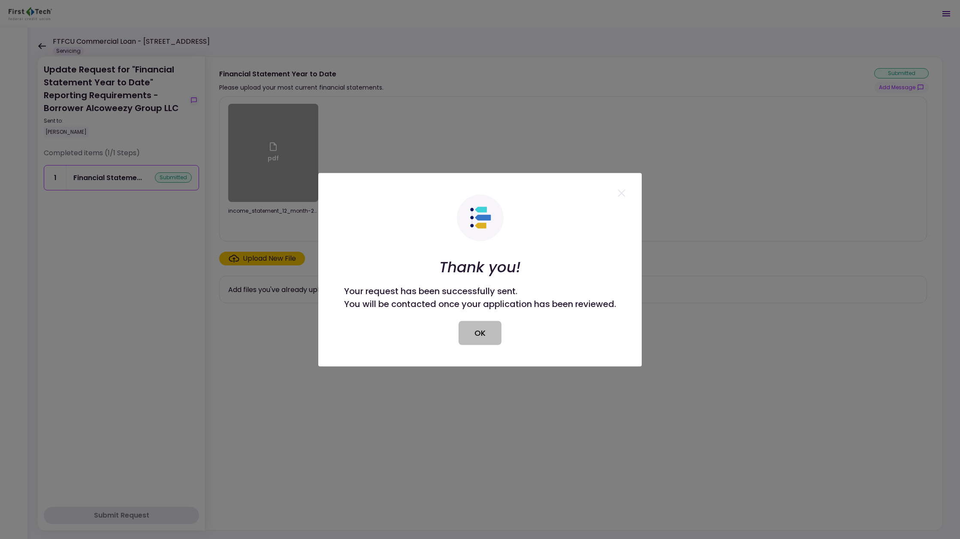
click at [473, 331] on button "OK" at bounding box center [479, 333] width 43 height 24
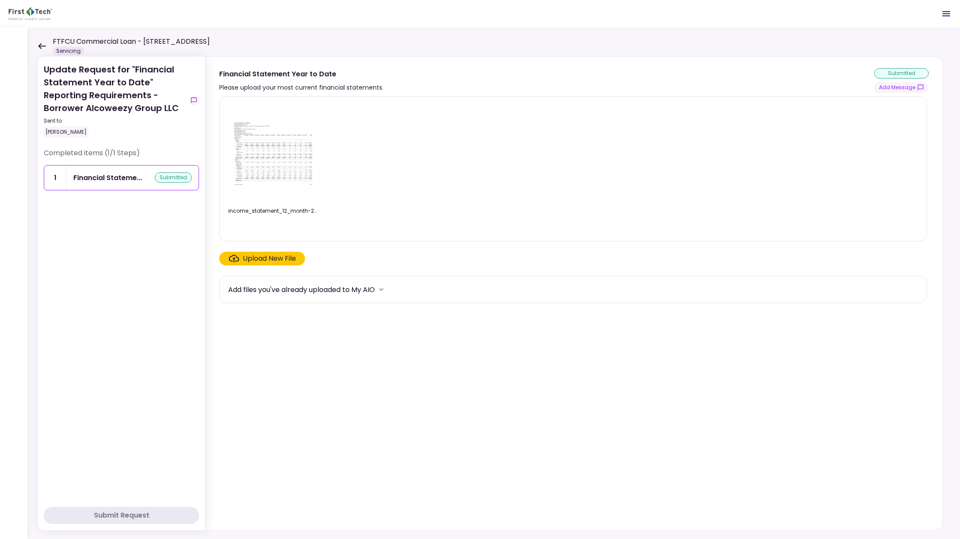
click at [38, 46] on icon at bounding box center [42, 46] width 8 height 6
